Goal: Navigation & Orientation: Find specific page/section

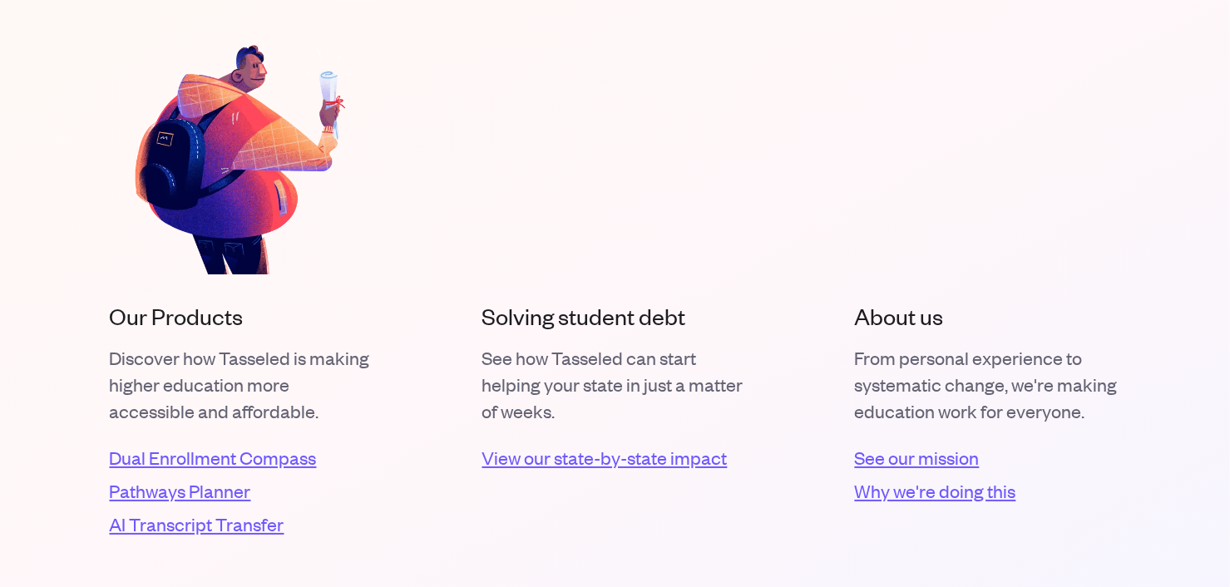
scroll to position [3160, 0]
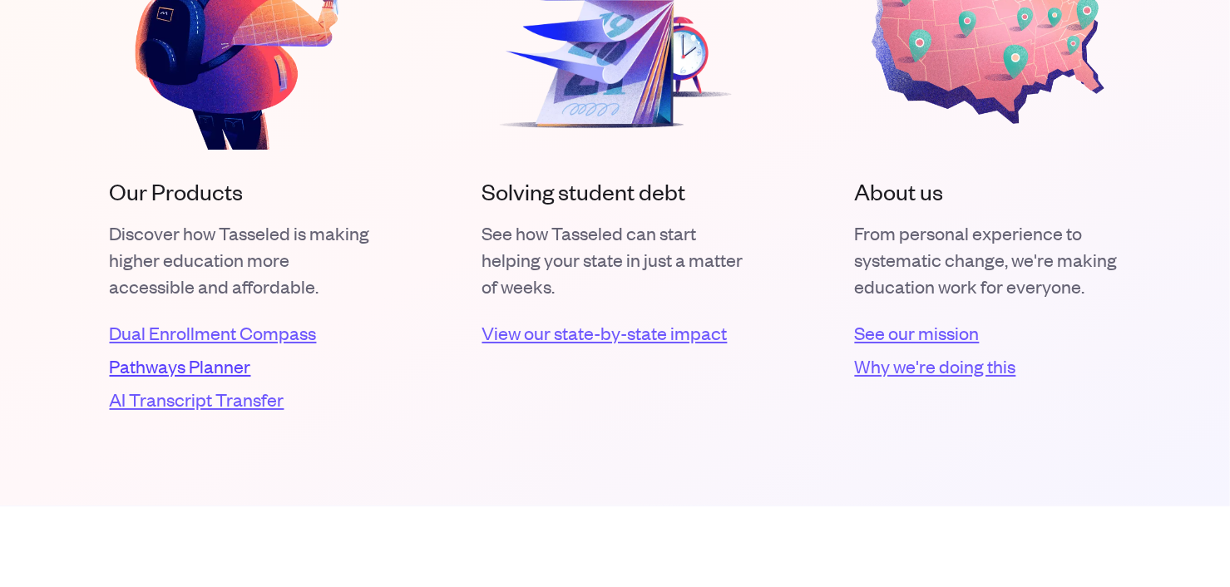
click at [191, 368] on link "Pathways Planner" at bounding box center [243, 366] width 266 height 27
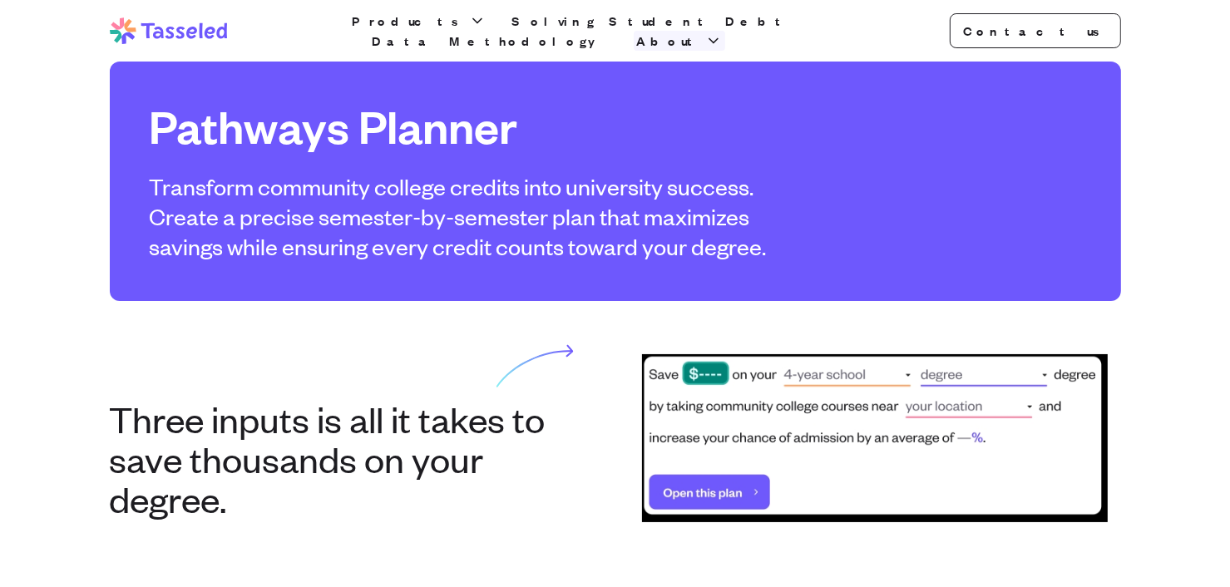
click at [718, 39] on polyline "button" at bounding box center [713, 41] width 8 height 4
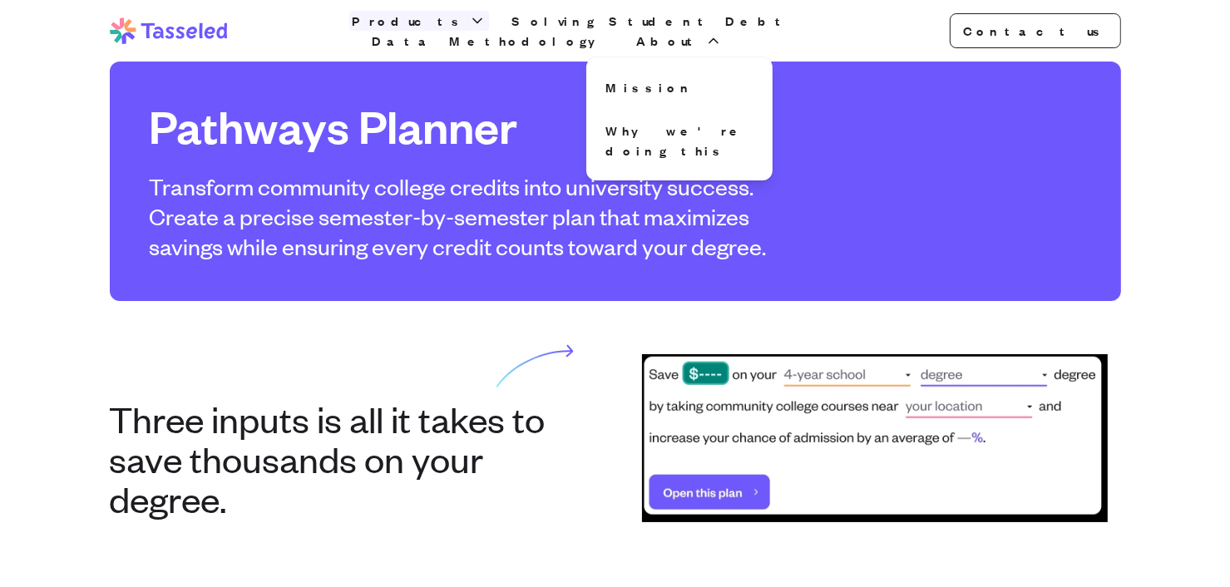
click at [469, 27] on icon "button" at bounding box center [477, 20] width 17 height 17
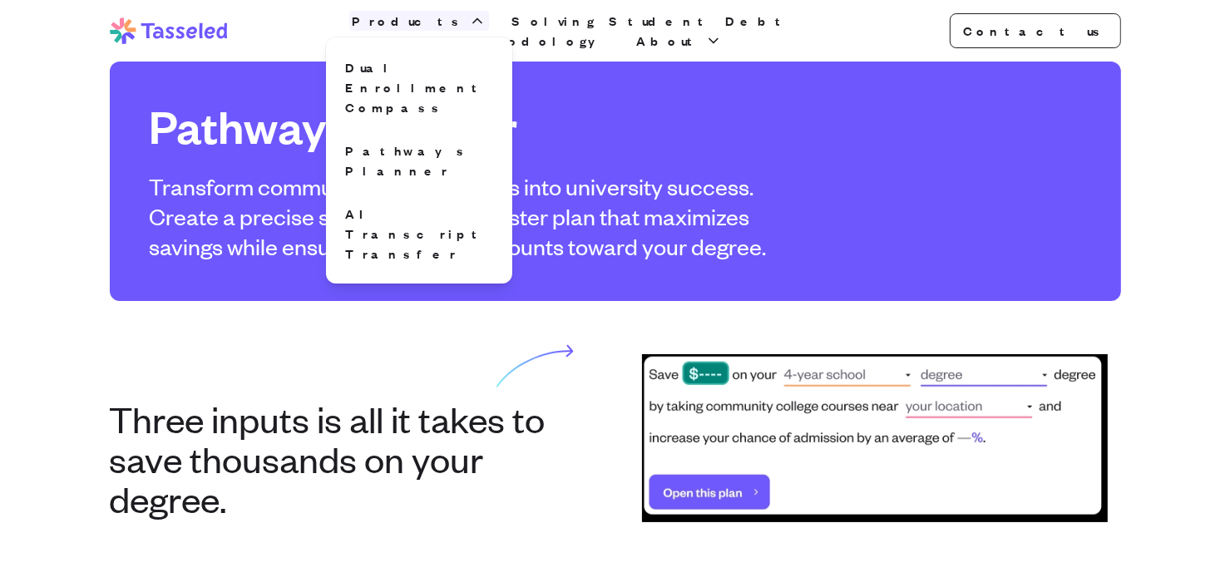
click at [469, 27] on icon "button" at bounding box center [477, 20] width 17 height 17
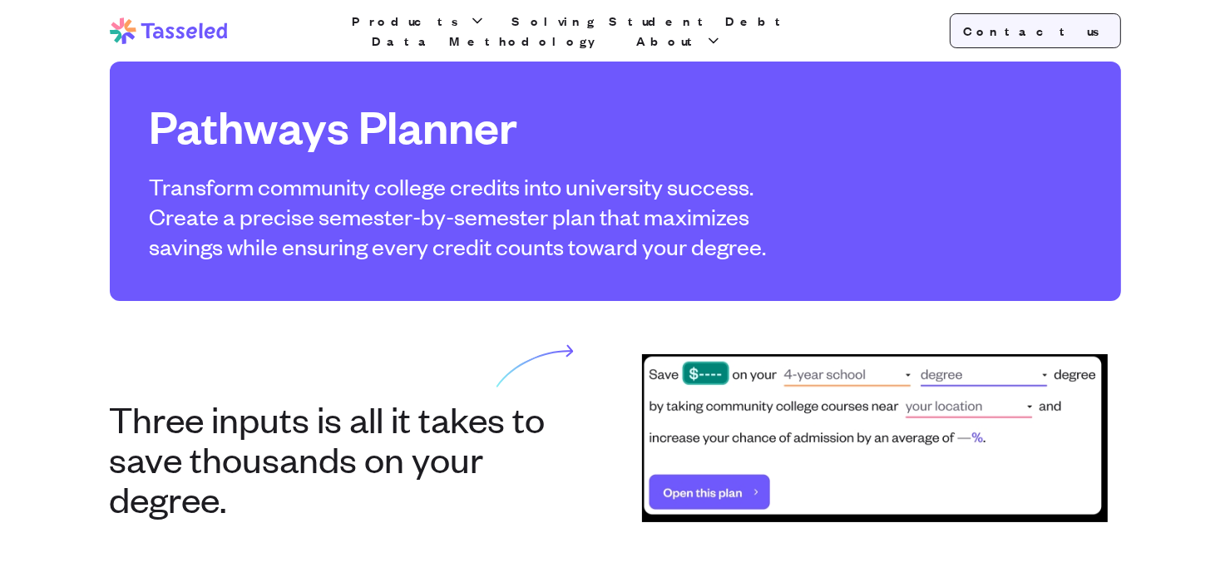
click at [1052, 41] on link "Contact us" at bounding box center [1035, 30] width 171 height 35
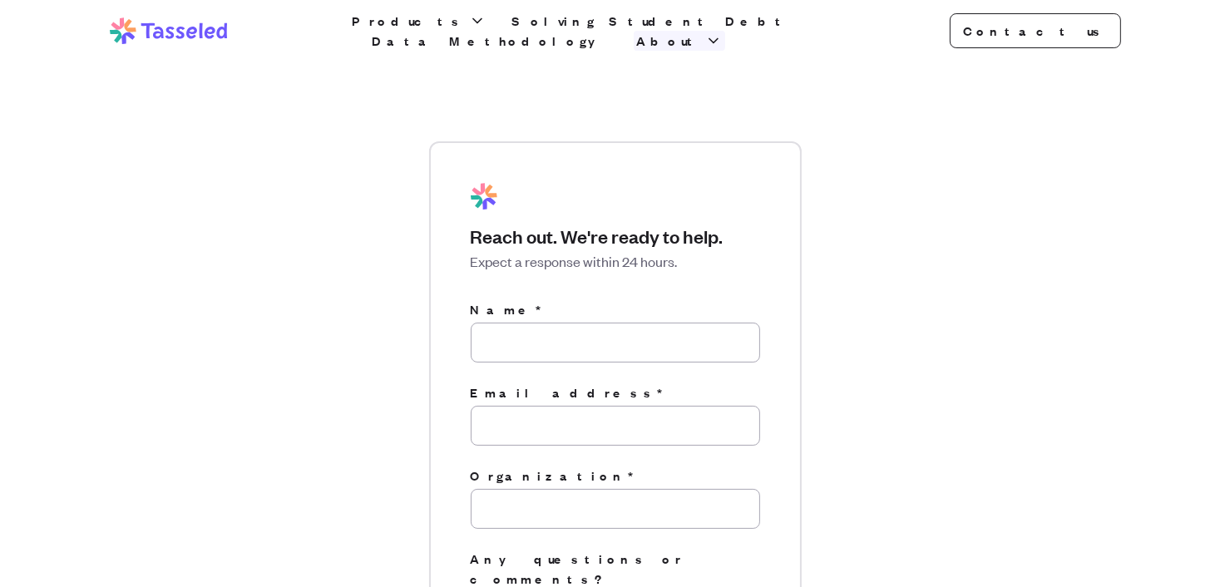
click at [722, 32] on icon "button" at bounding box center [713, 40] width 17 height 17
click at [748, 75] on link "Mission" at bounding box center [680, 87] width 160 height 33
